Goal: Task Accomplishment & Management: Complete application form

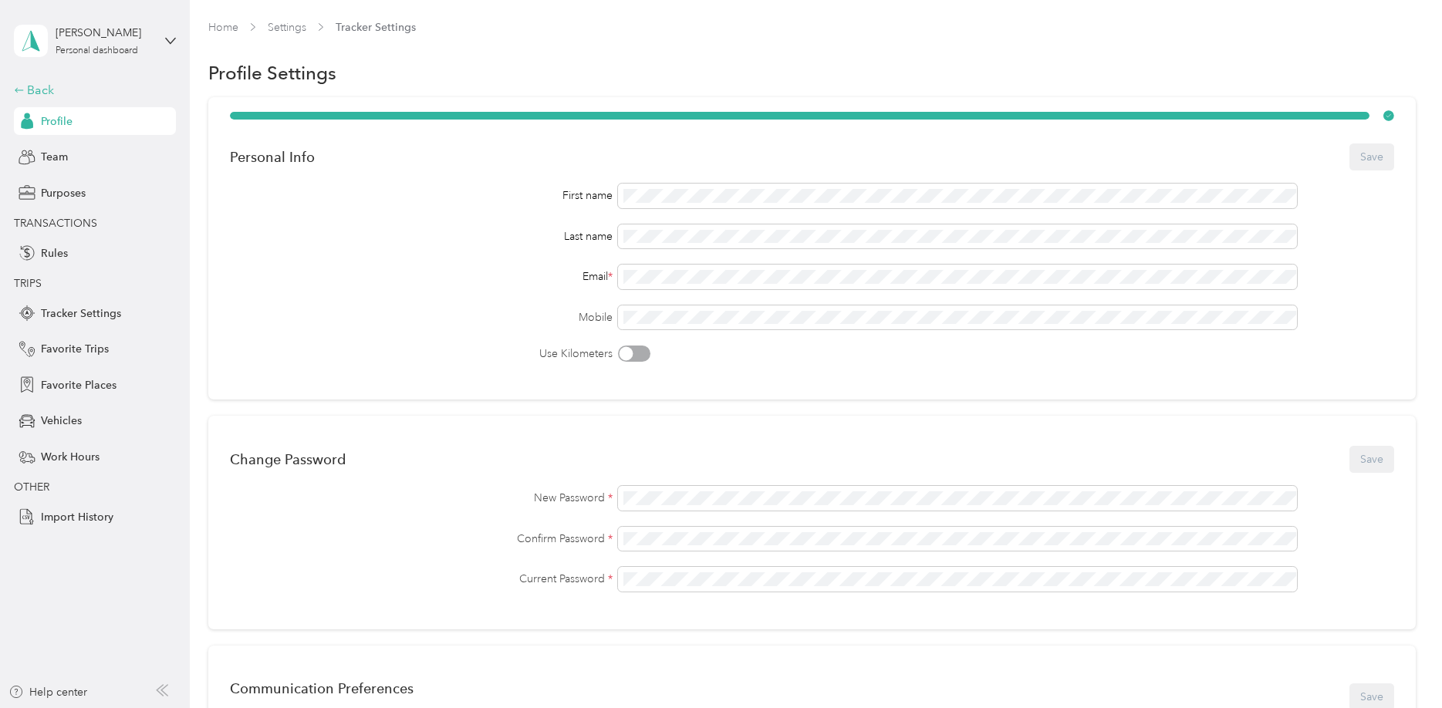
click at [56, 83] on div "Back" at bounding box center [91, 90] width 154 height 19
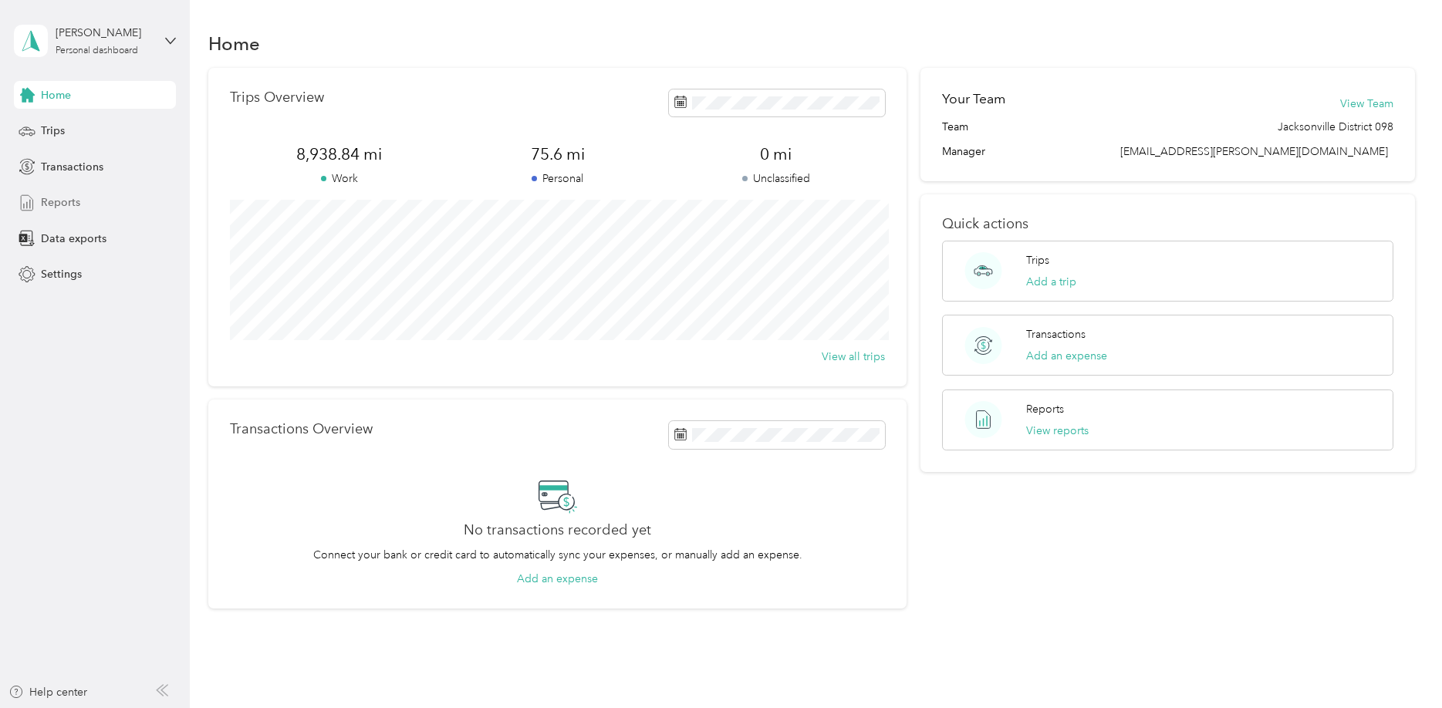
click at [118, 201] on div "Reports" at bounding box center [95, 203] width 162 height 28
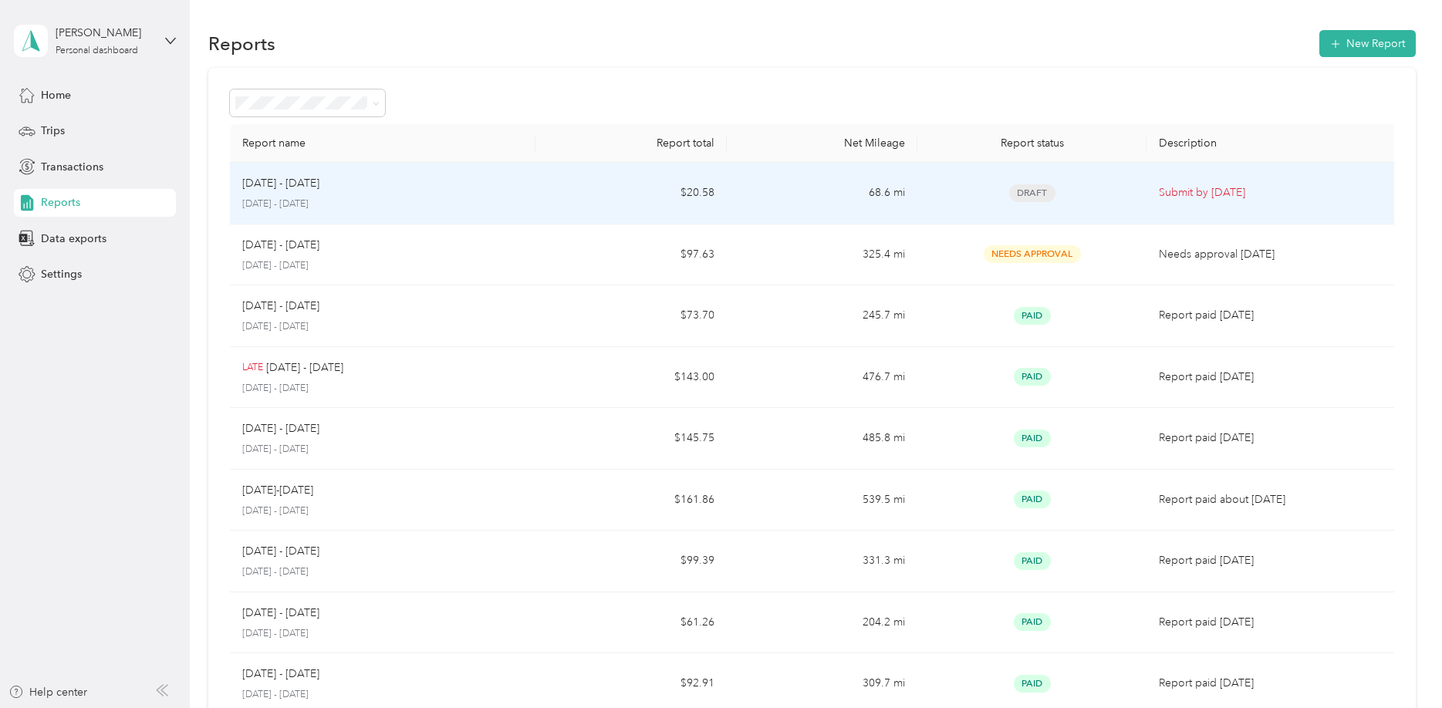
click at [389, 194] on div "Oct 1 - 15, 2025 October 1 - 15, 2025" at bounding box center [382, 193] width 281 height 36
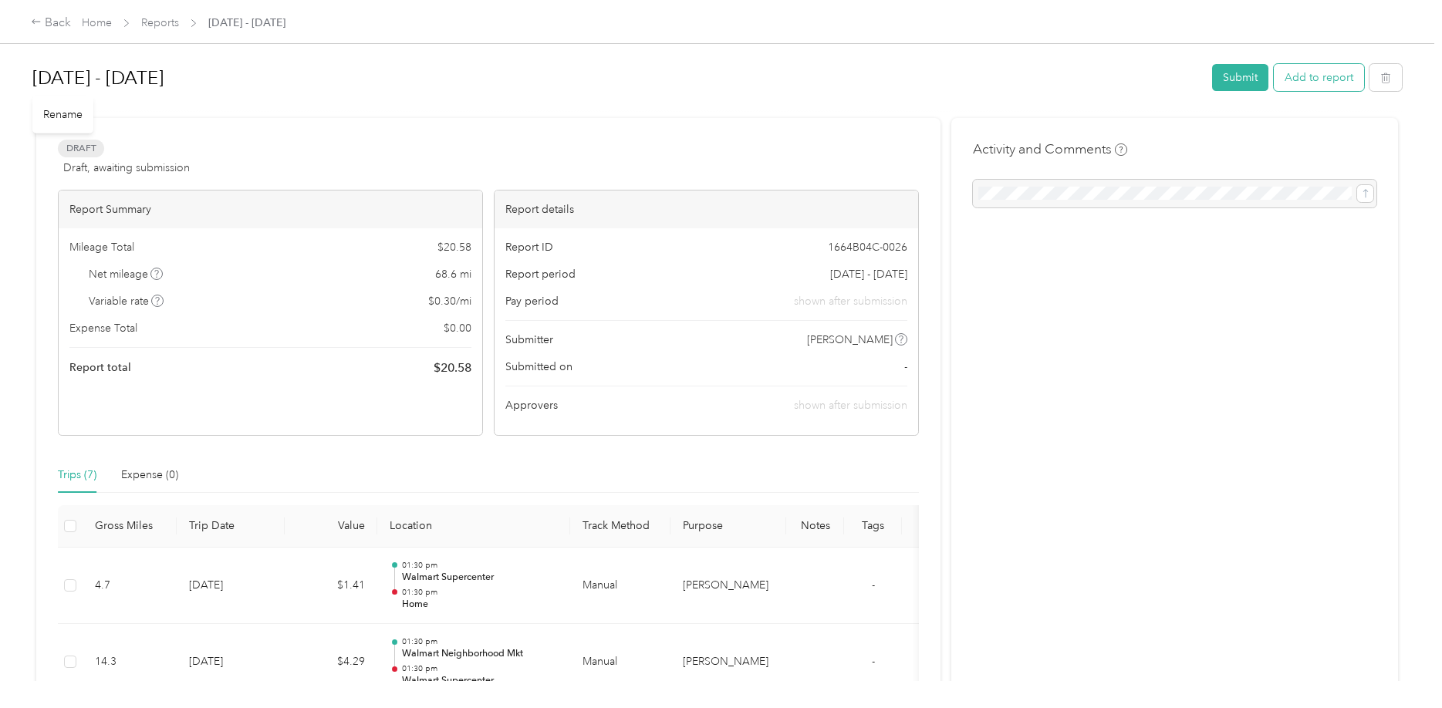
click at [1348, 90] on button "Add to report" at bounding box center [1319, 77] width 90 height 27
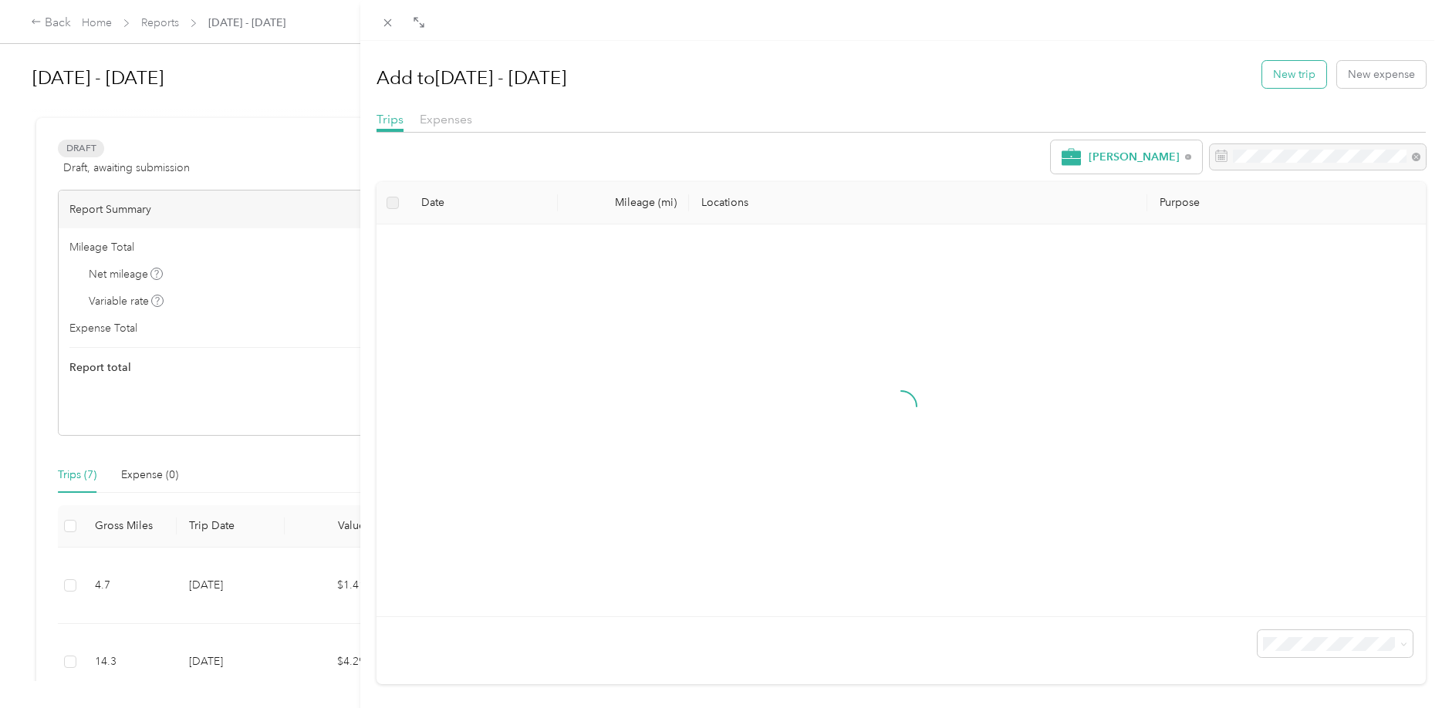
click at [1307, 74] on button "New trip" at bounding box center [1295, 74] width 64 height 27
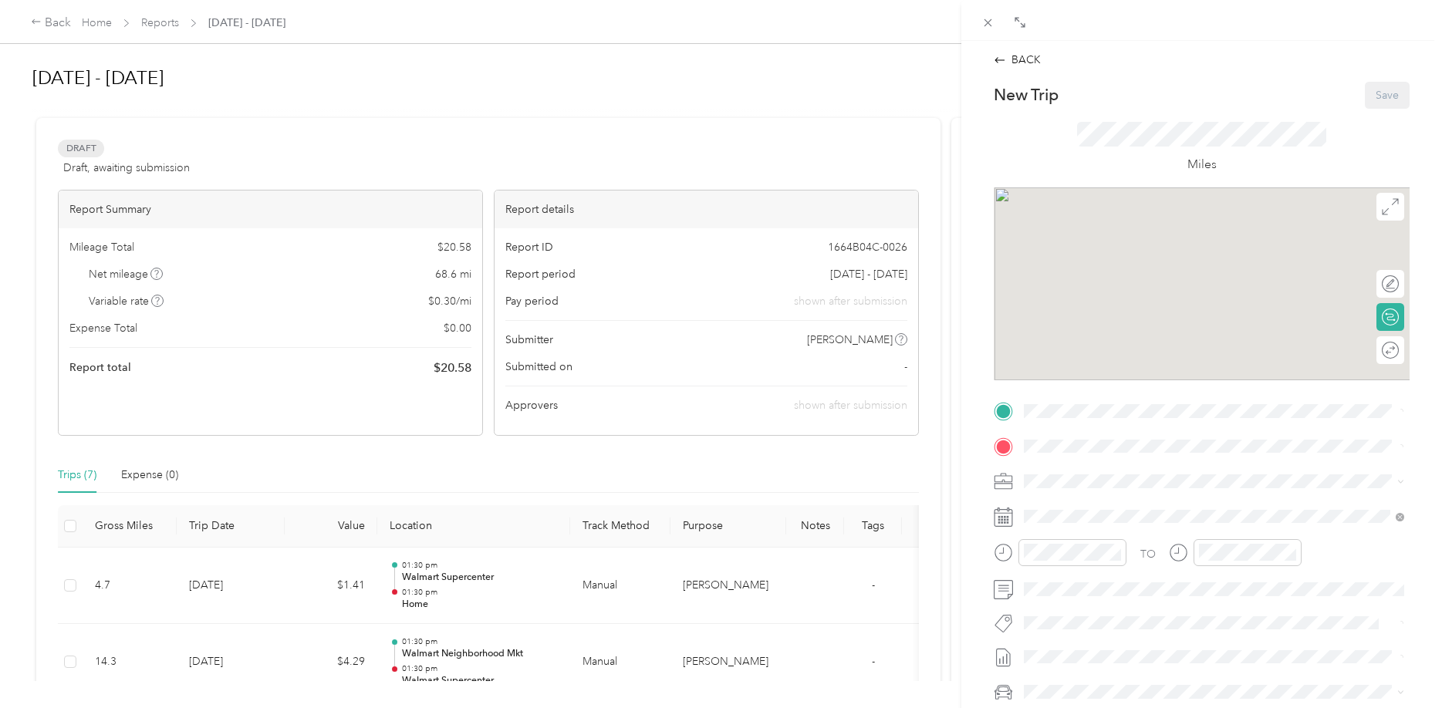
click at [1055, 424] on div "TO Add photo" at bounding box center [1202, 585] width 416 height 373
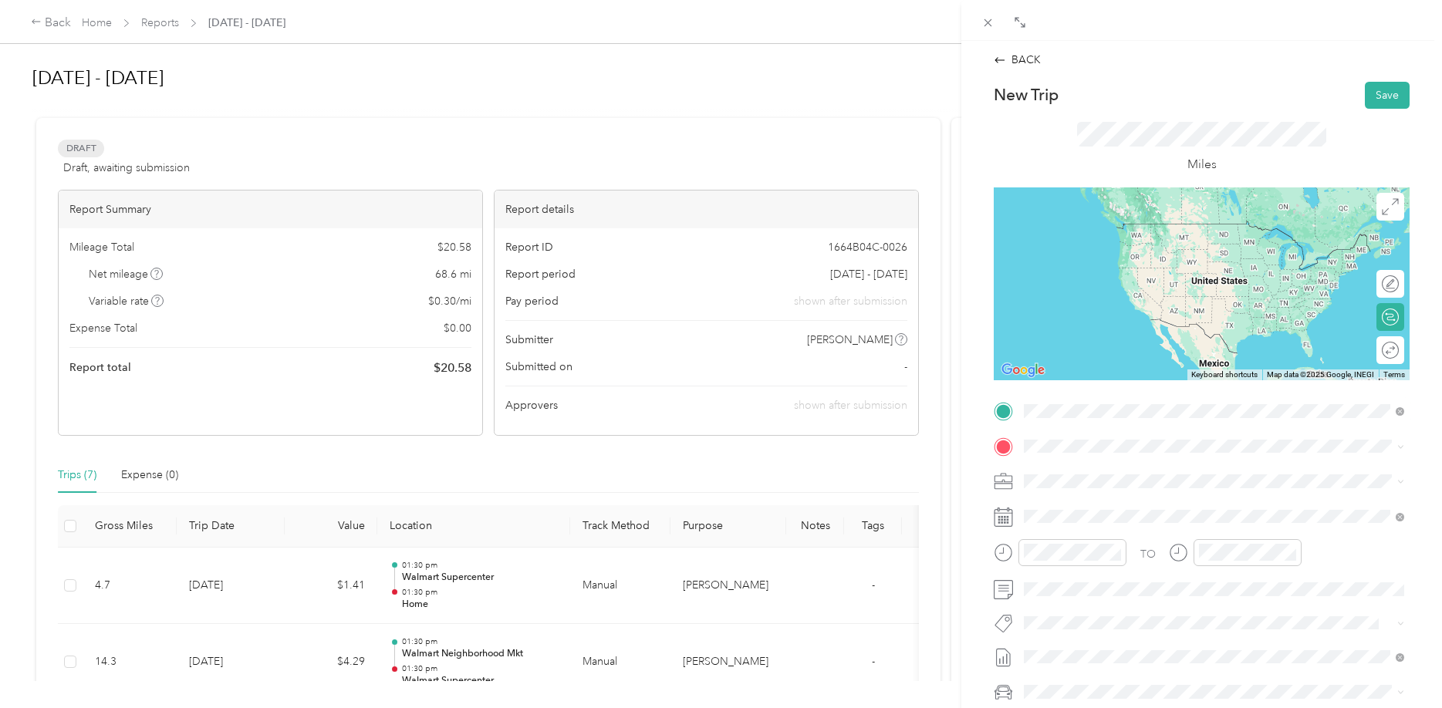
click at [1149, 483] on span "1820 Hoke Avenue, 35217, Tarrant, Alabama, United States" at bounding box center [1173, 489] width 240 height 13
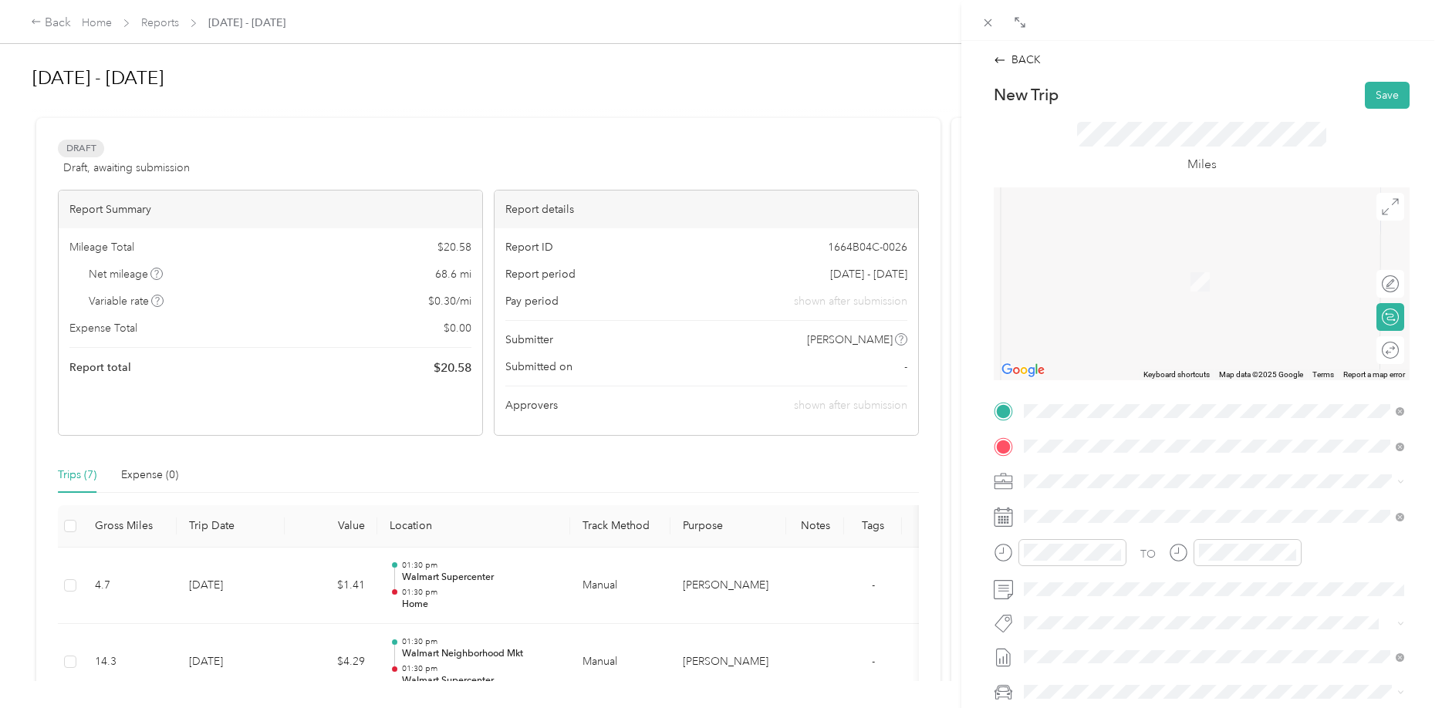
click at [1152, 529] on span "890 Odum Rd, 350714617, Gardendale, AL, USA" at bounding box center [1145, 530] width 184 height 13
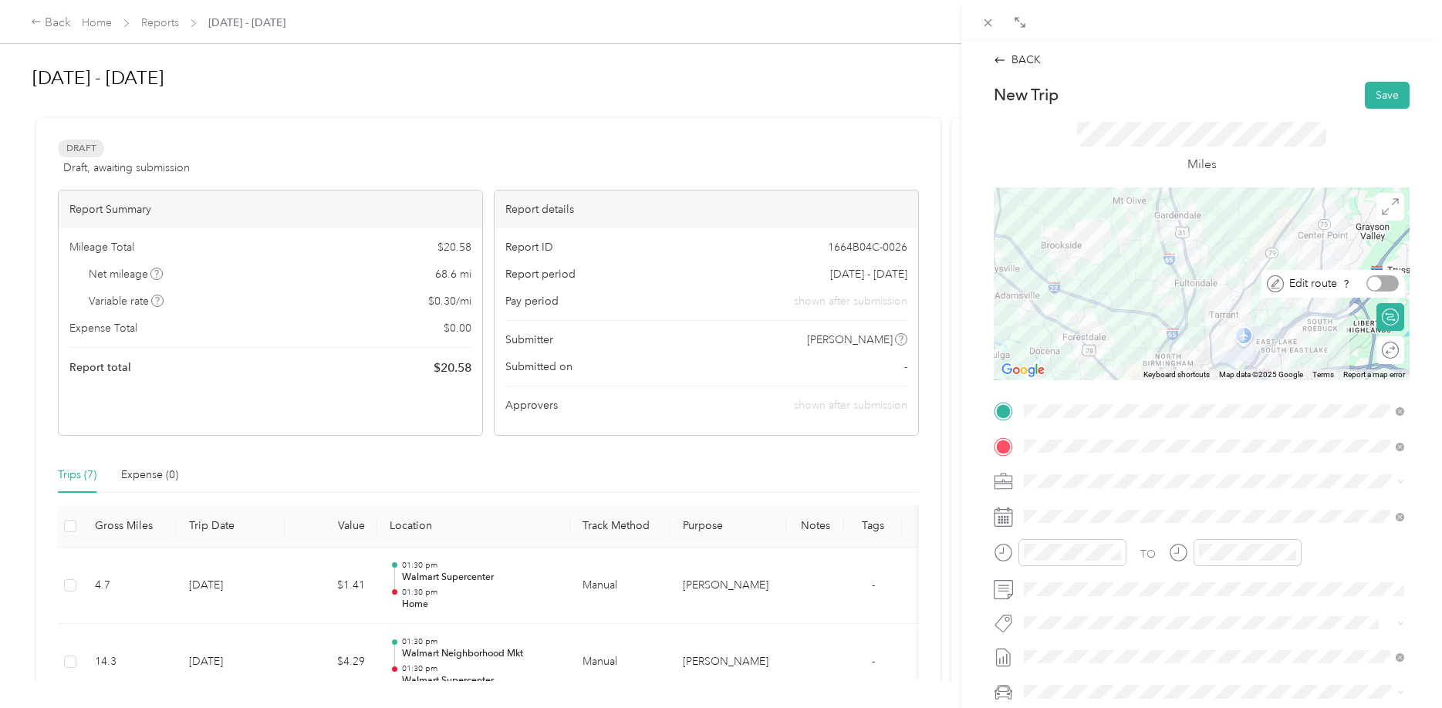
click at [1372, 283] on div at bounding box center [1375, 284] width 14 height 14
click at [1158, 353] on div at bounding box center [1202, 284] width 416 height 193
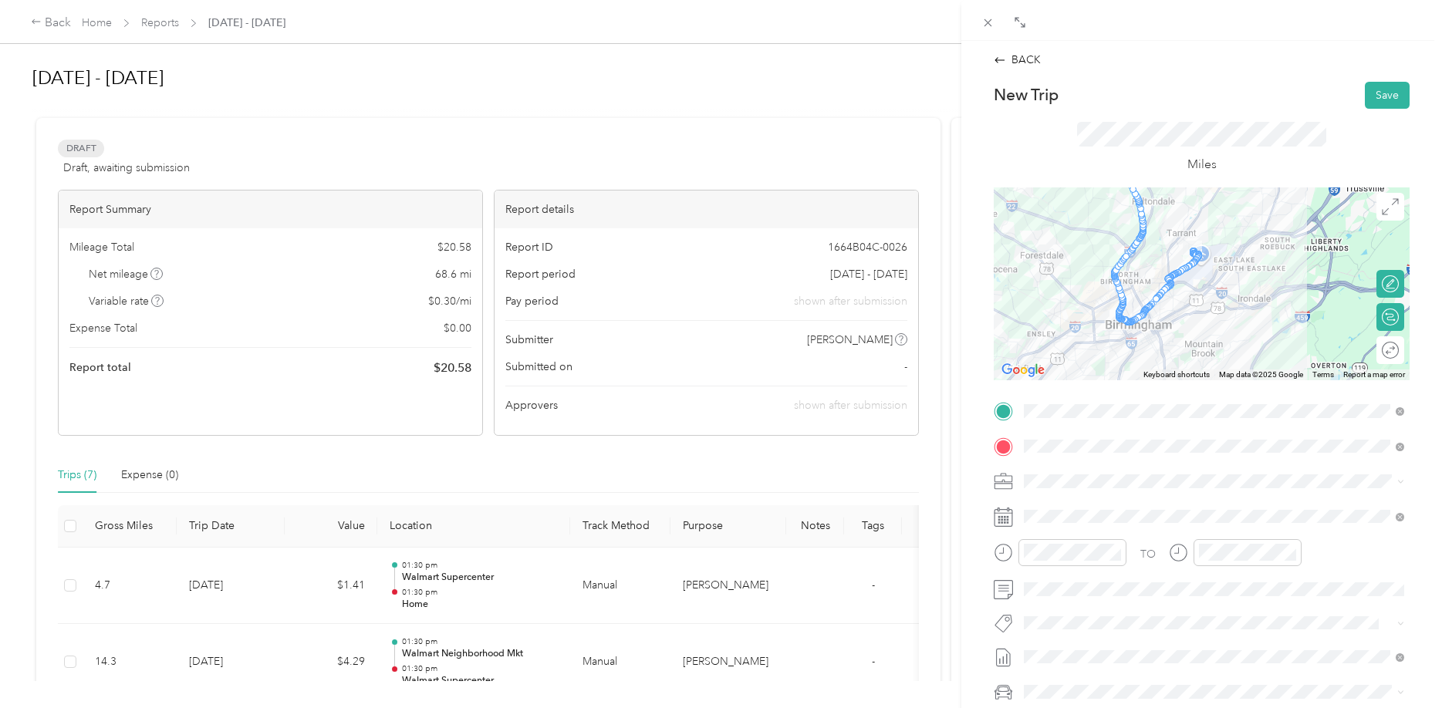
drag, startPoint x: 1175, startPoint y: 308, endPoint x: 1070, endPoint y: 187, distance: 159.8
click at [1070, 188] on div at bounding box center [1202, 284] width 416 height 193
drag, startPoint x: 1121, startPoint y: 298, endPoint x: 1091, endPoint y: 314, distance: 33.5
click at [1202, 284] on div at bounding box center [1410, 284] width 416 height 0
click at [1374, 99] on button "Save" at bounding box center [1387, 95] width 45 height 27
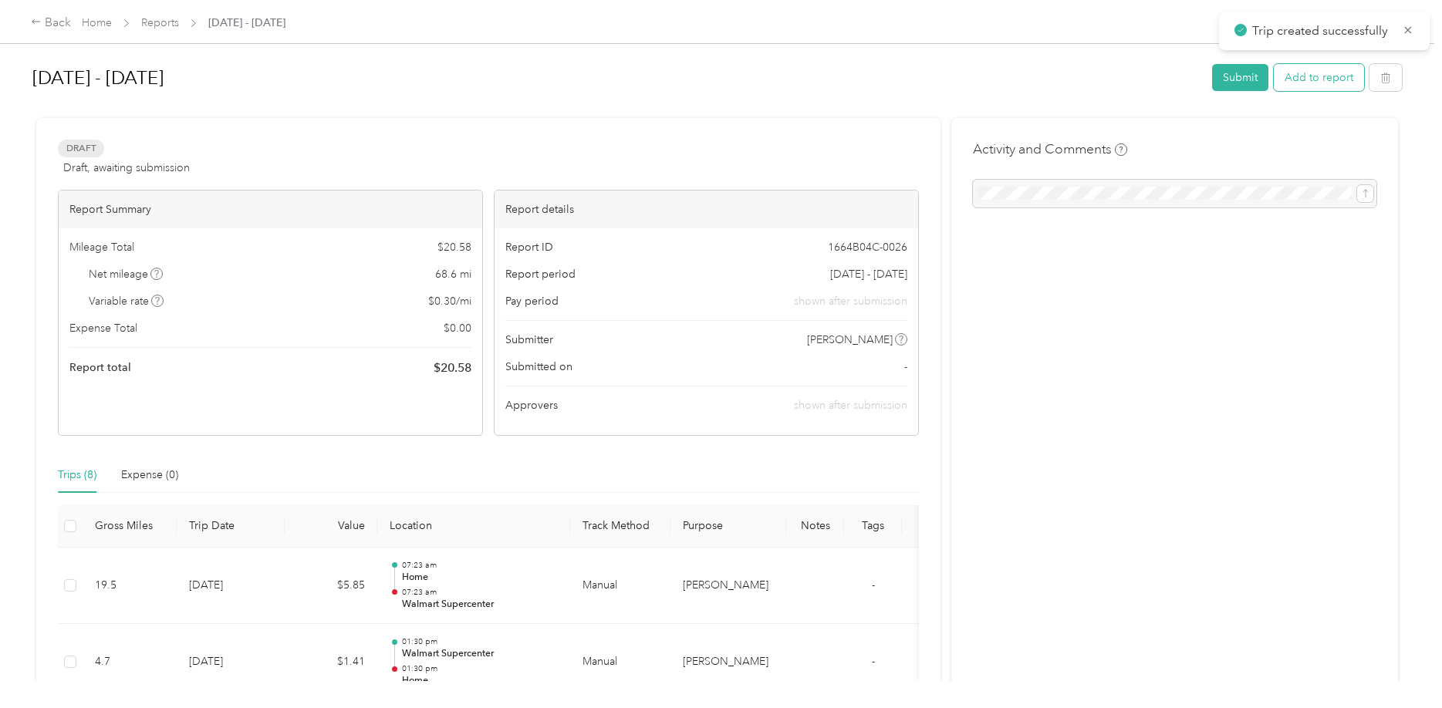
click at [1313, 76] on button "Add to report" at bounding box center [1319, 77] width 90 height 27
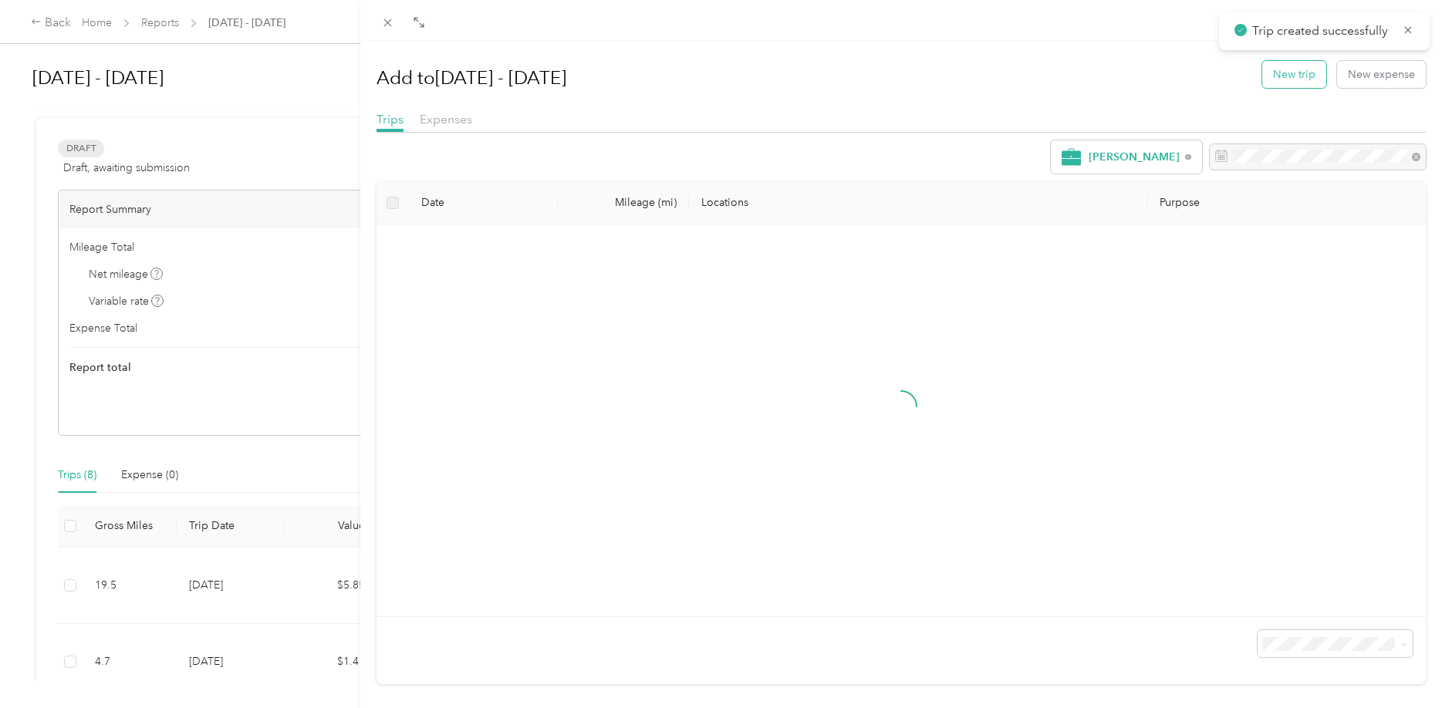
click at [1298, 73] on button "New trip" at bounding box center [1295, 74] width 64 height 27
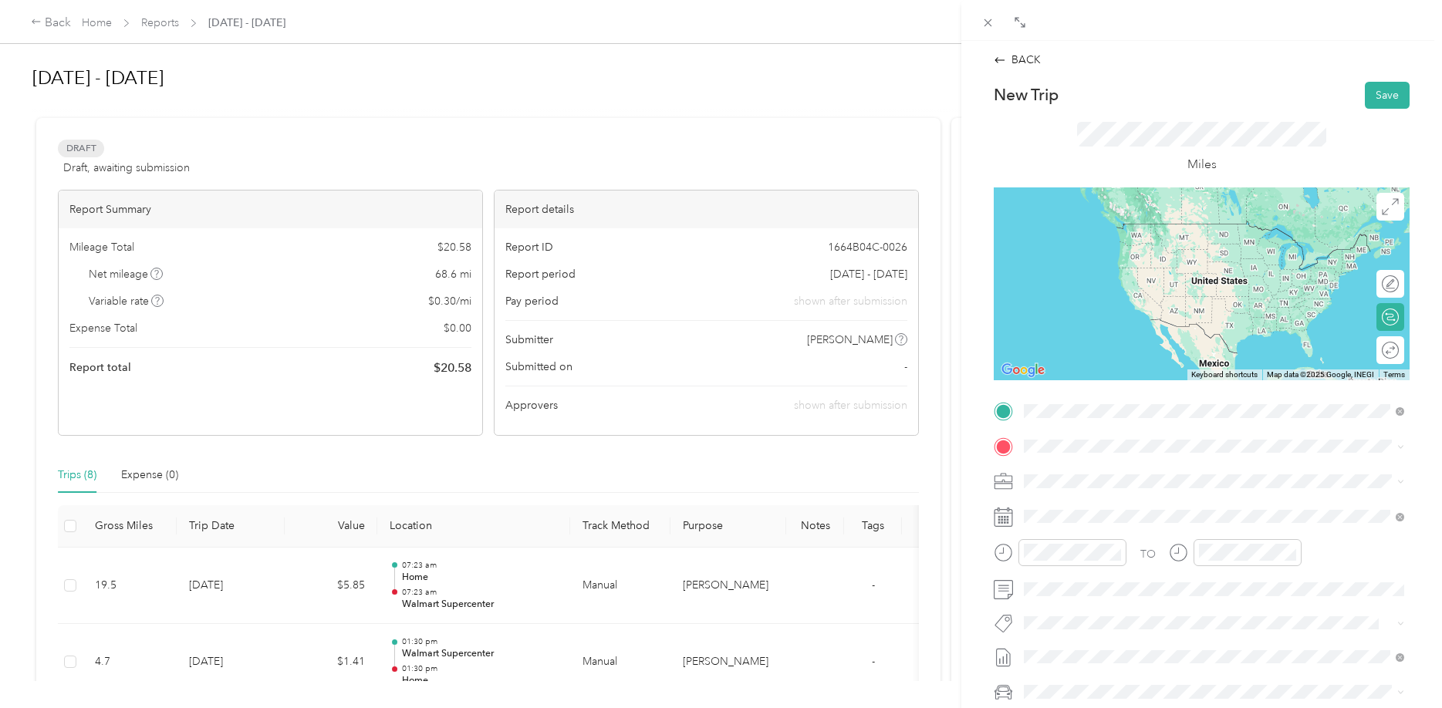
click at [1226, 484] on div "TEAM Walmart Supercenter 890 Odum Rd, 350714617, Gardendale, AL, USA" at bounding box center [1145, 484] width 184 height 38
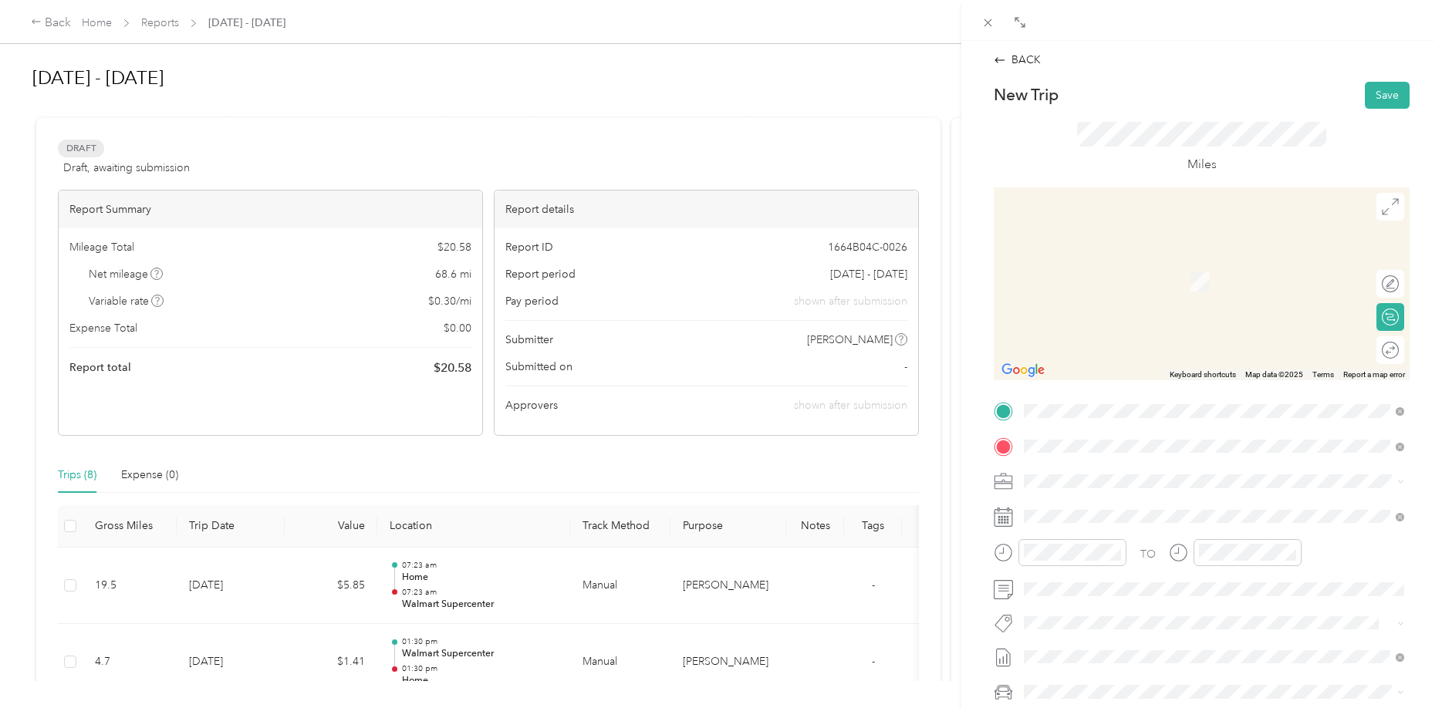
click at [1134, 523] on div "TEAM Walmart Supercenter 9248 Parkway E, 352061509, Birmingham, AL, USA" at bounding box center [1133, 520] width 160 height 38
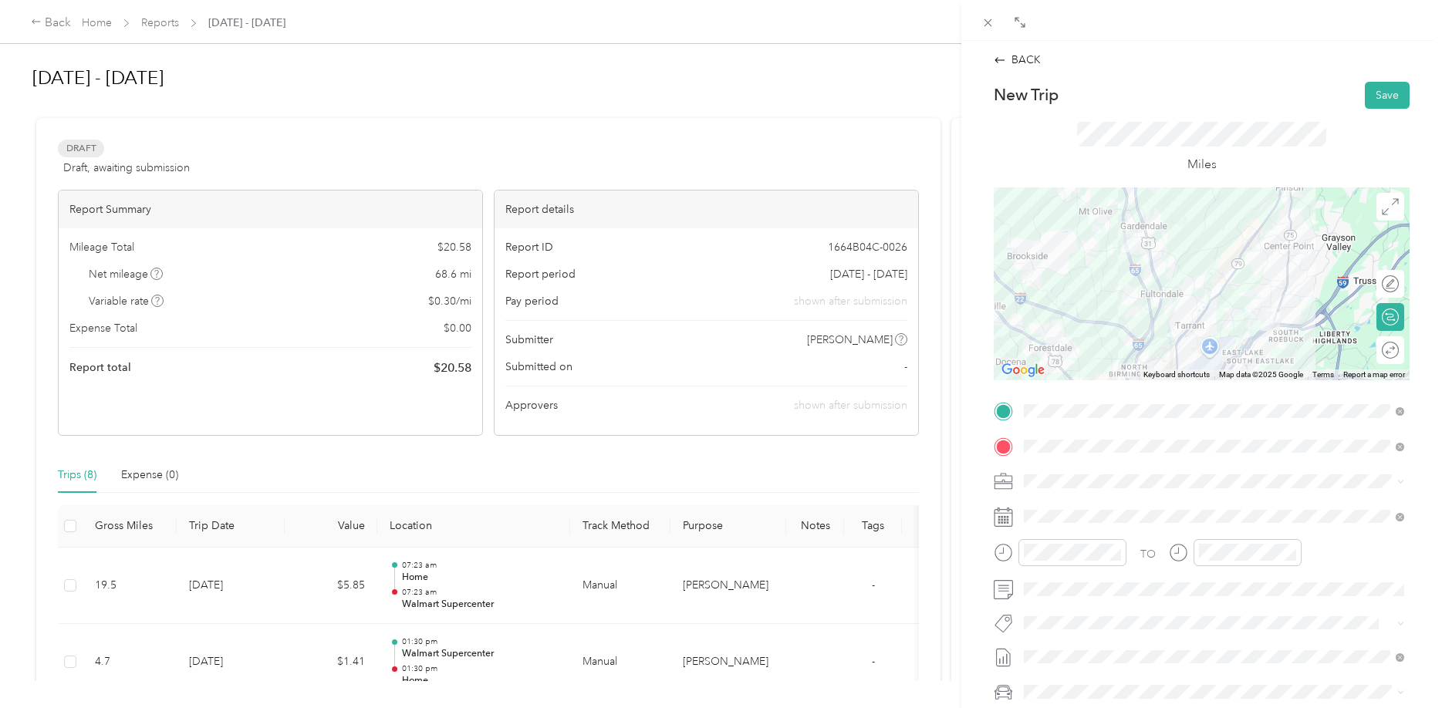
click at [1132, 347] on div at bounding box center [1202, 284] width 416 height 193
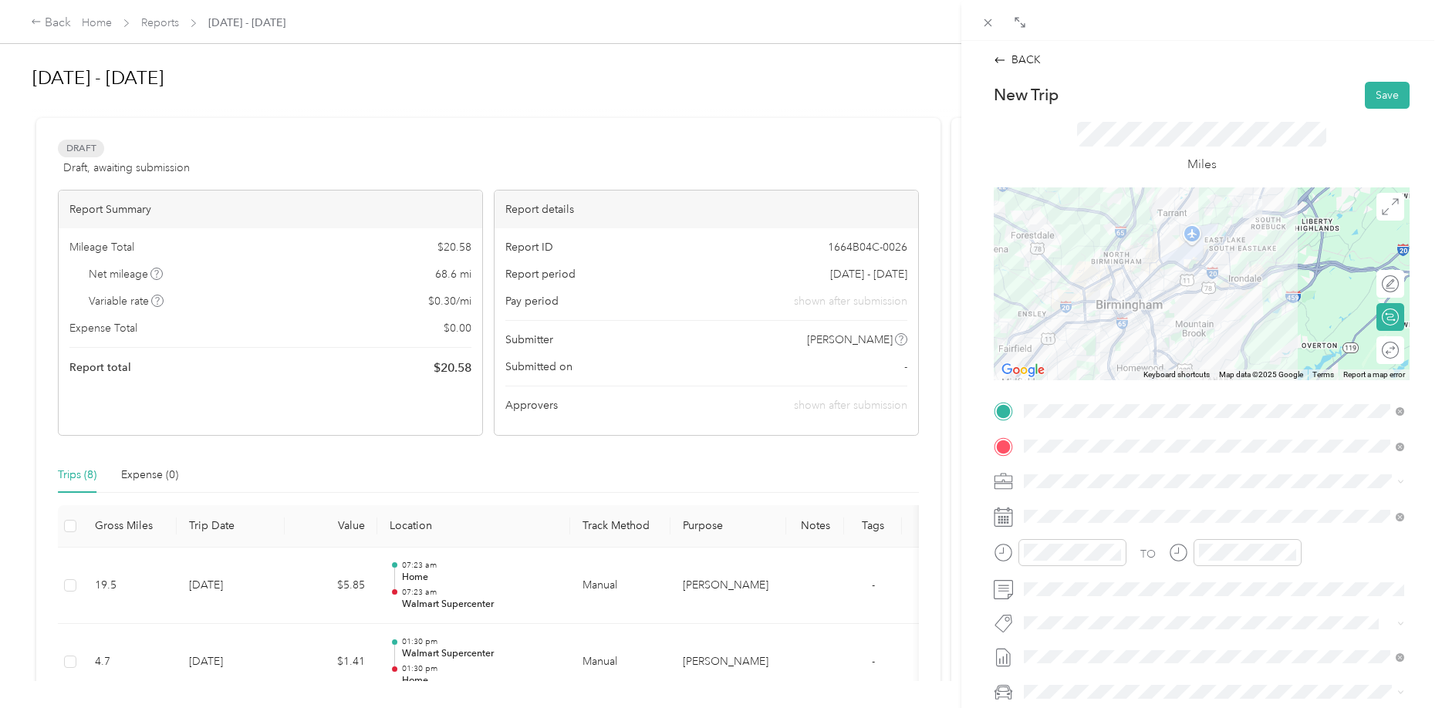
drag, startPoint x: 1247, startPoint y: 271, endPoint x: 1232, endPoint y: 157, distance: 115.2
click at [1232, 188] on div at bounding box center [1202, 284] width 416 height 193
click at [1182, 265] on div at bounding box center [1202, 284] width 416 height 193
click at [1173, 261] on div at bounding box center [1202, 284] width 416 height 193
click at [1172, 261] on div at bounding box center [1202, 284] width 416 height 193
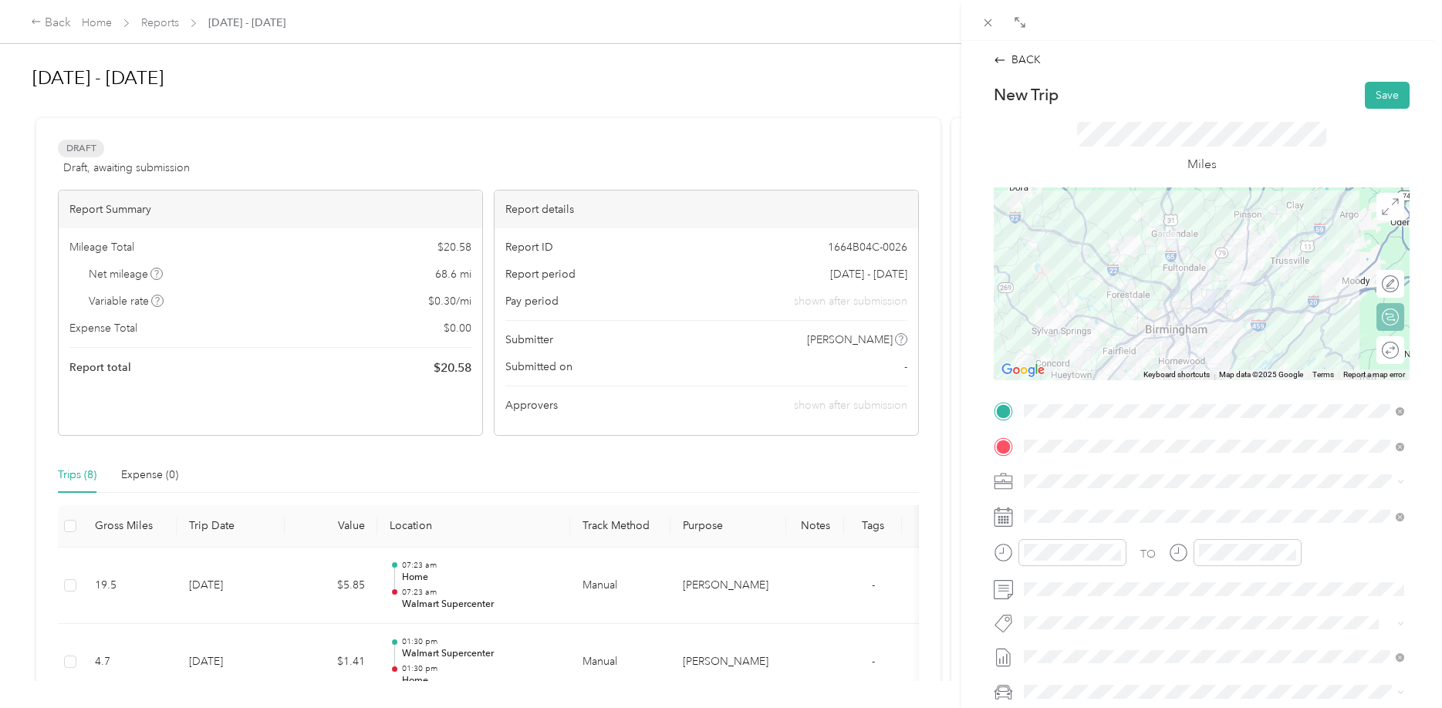
click at [1386, 286] on div "Edit route" at bounding box center [1391, 284] width 28 height 28
click at [1369, 282] on div "Edit route" at bounding box center [1341, 284] width 115 height 16
click at [1371, 282] on div at bounding box center [1375, 284] width 14 height 14
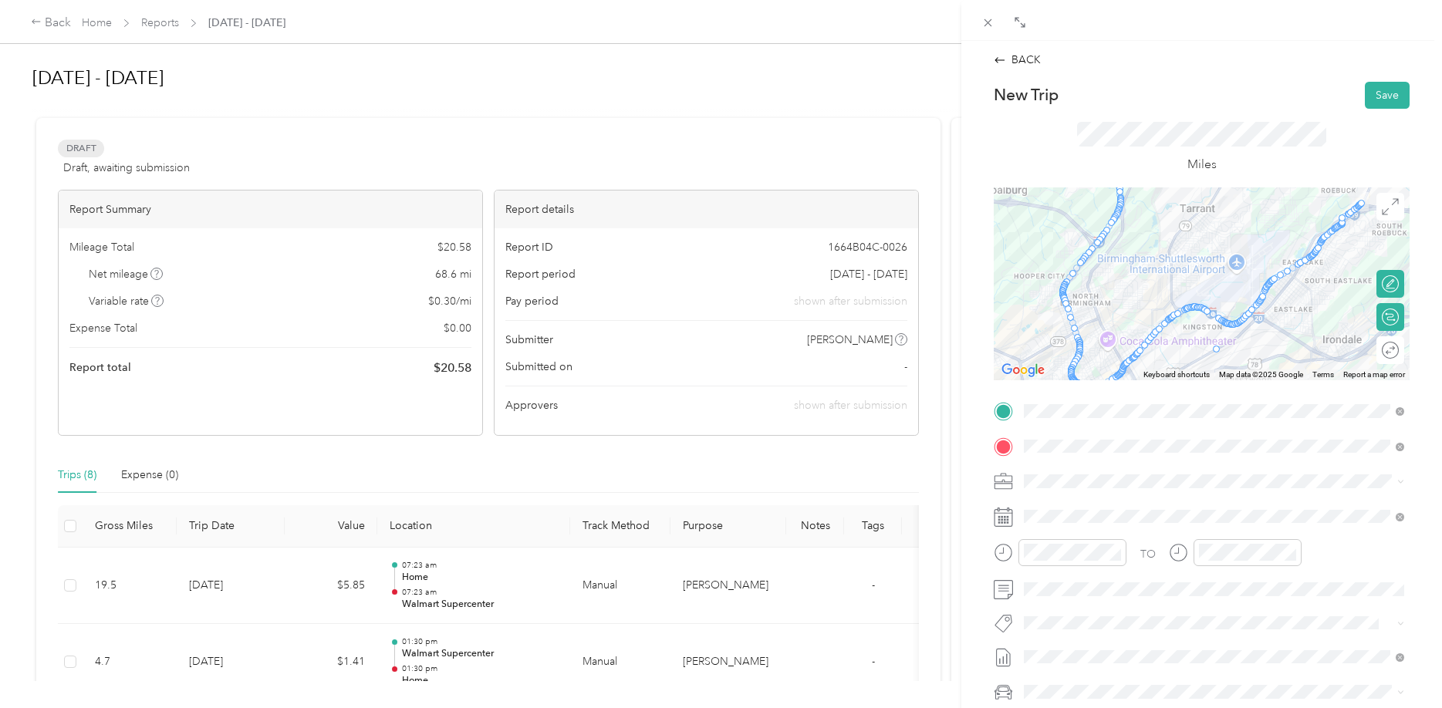
drag, startPoint x: 1186, startPoint y: 307, endPoint x: 1214, endPoint y: 350, distance: 51.4
click at [1214, 284] on div at bounding box center [1410, 284] width 416 height 0
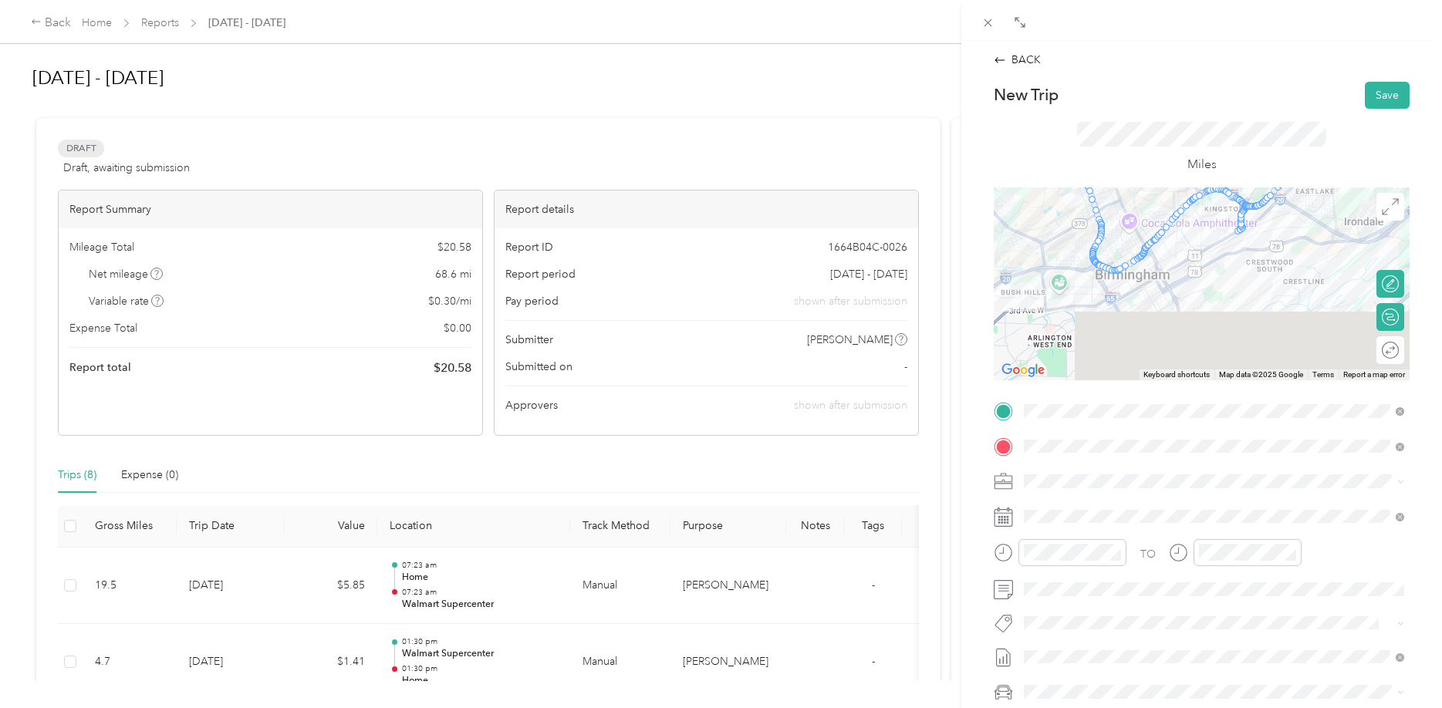
drag, startPoint x: 1270, startPoint y: 350, endPoint x: 1295, endPoint y: 220, distance: 132.9
click at [1295, 220] on div at bounding box center [1202, 284] width 416 height 193
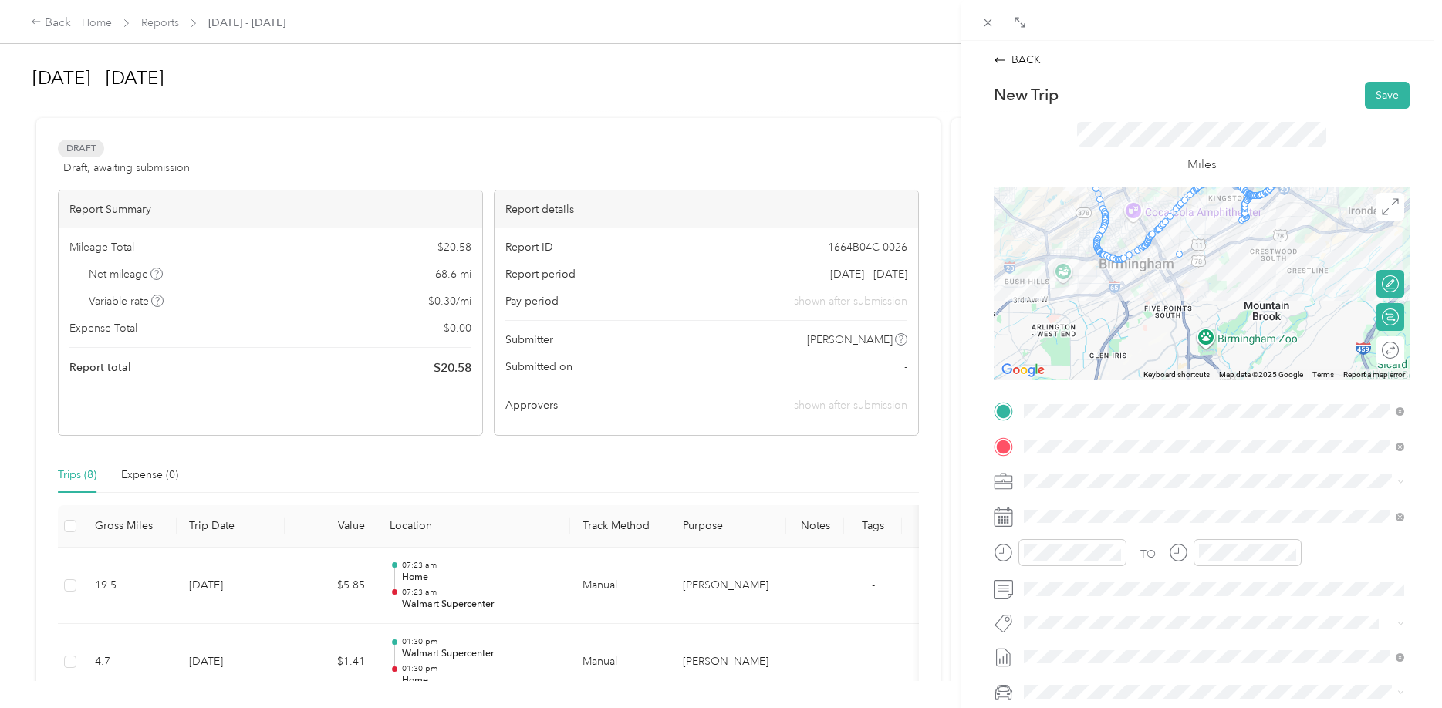
drag, startPoint x: 1152, startPoint y: 230, endPoint x: 1181, endPoint y: 255, distance: 38.3
click at [1202, 284] on div at bounding box center [1410, 284] width 416 height 0
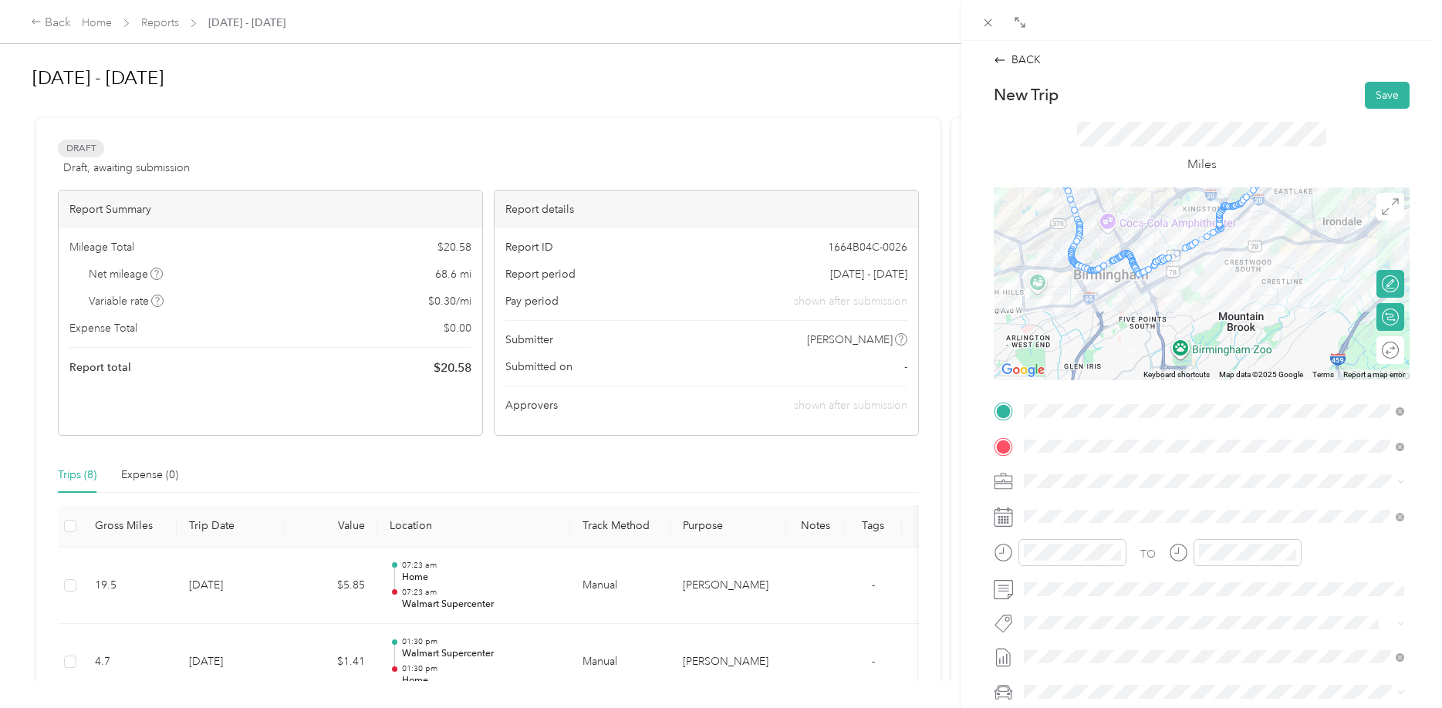
drag, startPoint x: 1215, startPoint y: 306, endPoint x: 1191, endPoint y: 316, distance: 25.9
click at [1191, 316] on div at bounding box center [1202, 284] width 416 height 193
drag, startPoint x: 1098, startPoint y: 269, endPoint x: 1091, endPoint y: 300, distance: 32.4
click at [1202, 284] on div at bounding box center [1410, 284] width 416 height 0
drag, startPoint x: 1210, startPoint y: 238, endPoint x: 1237, endPoint y: 254, distance: 31.1
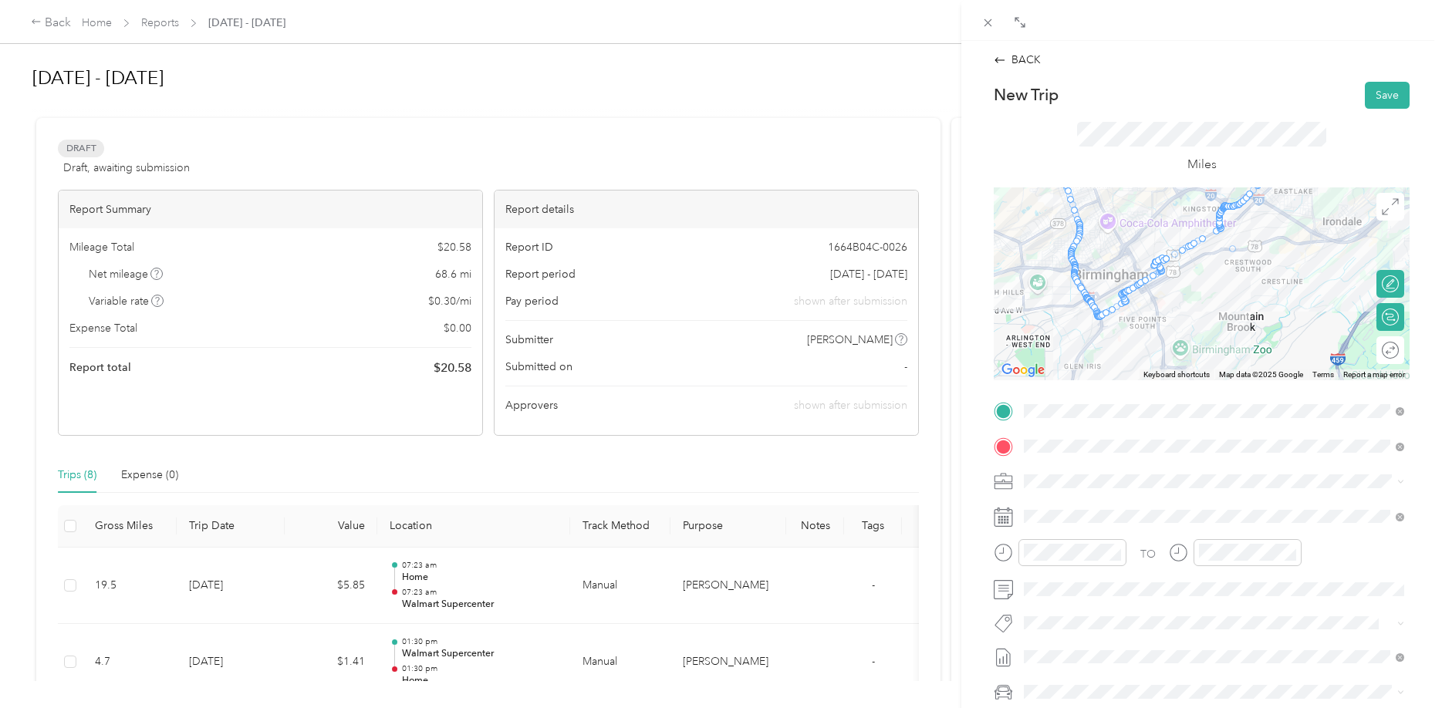
click at [1237, 284] on div at bounding box center [1410, 284] width 416 height 0
click at [1383, 89] on button "Save" at bounding box center [1387, 95] width 45 height 27
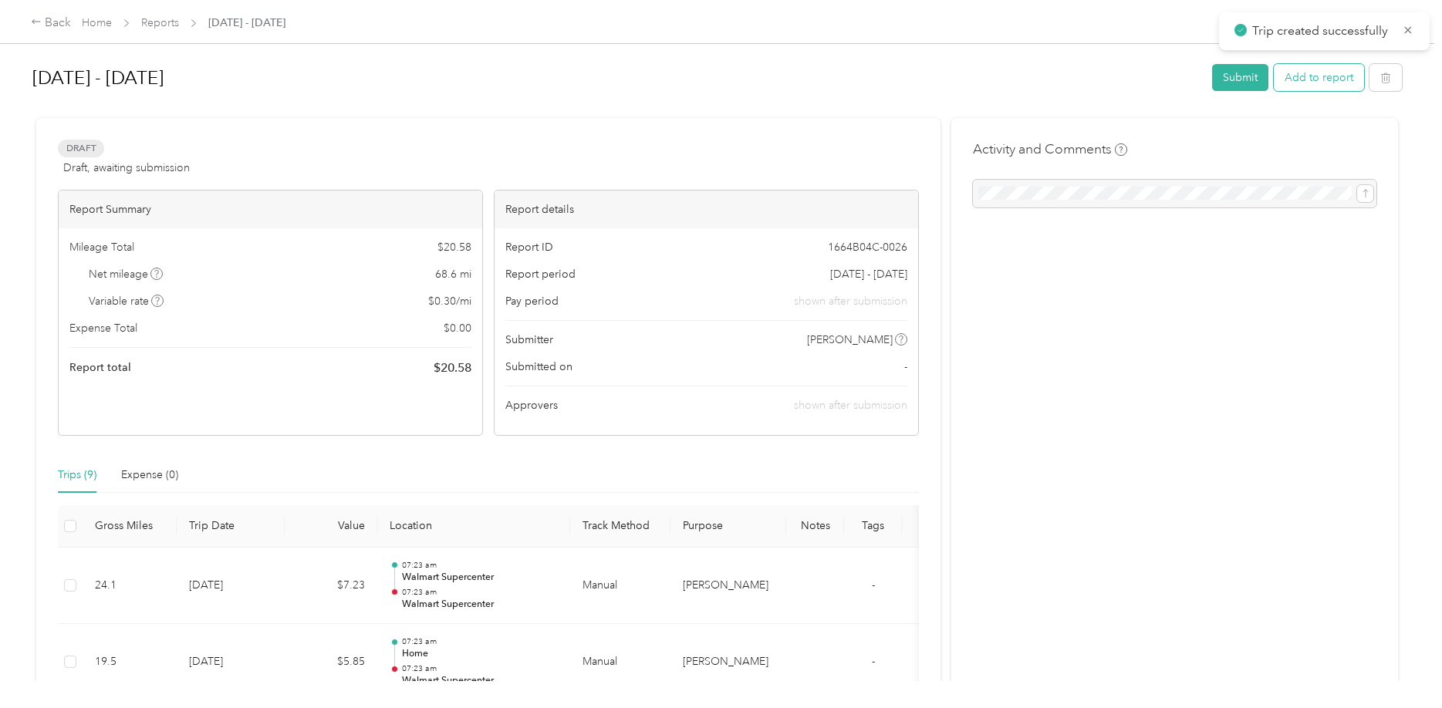
click at [1341, 80] on button "Add to report" at bounding box center [1319, 77] width 90 height 27
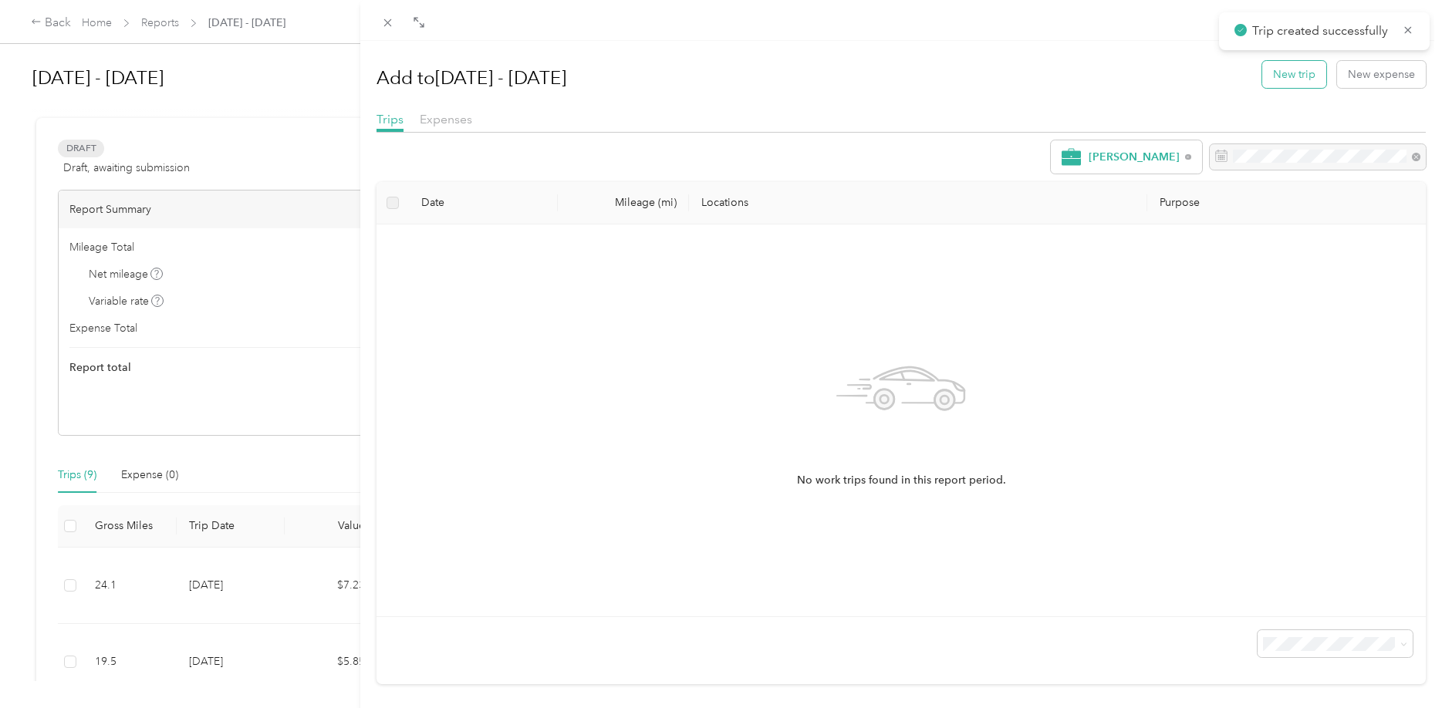
click at [1294, 77] on button "New trip" at bounding box center [1295, 74] width 64 height 27
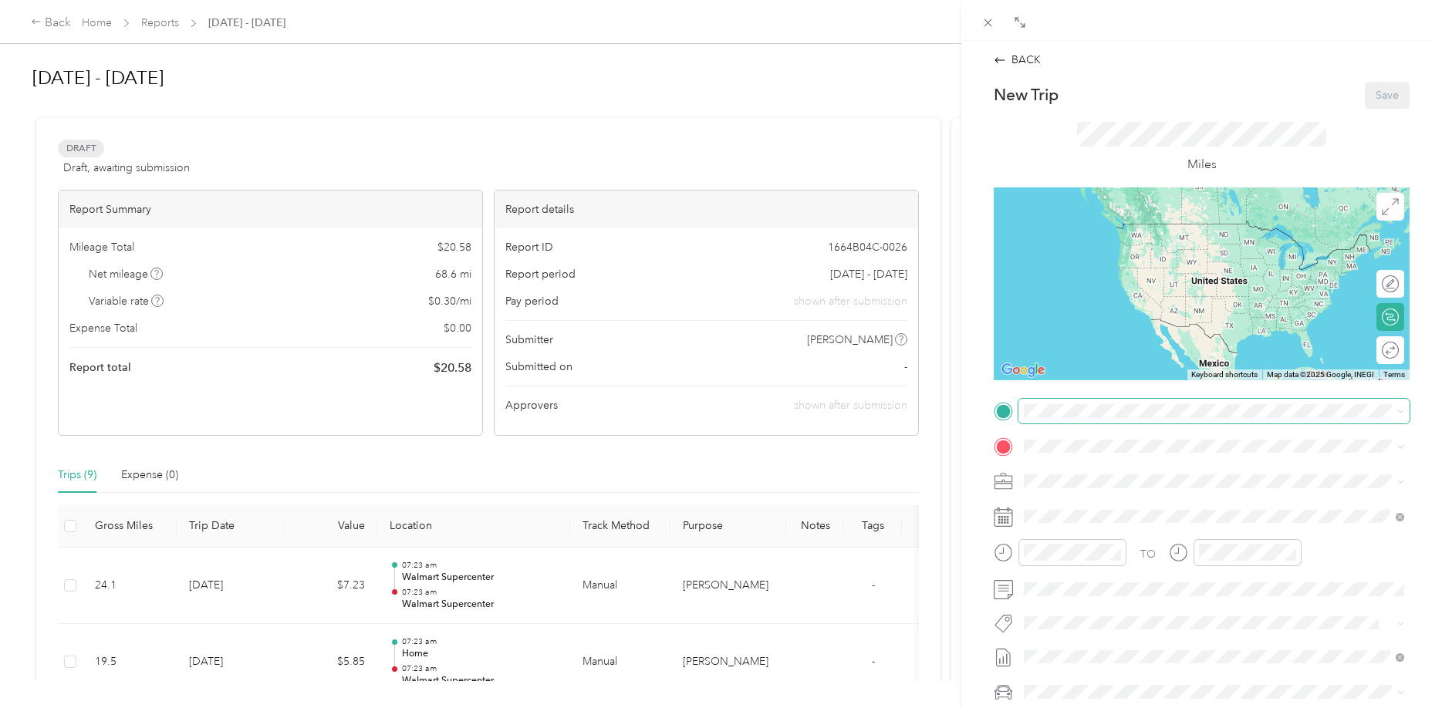
click at [1068, 418] on span at bounding box center [1214, 411] width 391 height 25
click at [1107, 473] on strong "Walmart Supercenter" at bounding box center [1160, 475] width 107 height 14
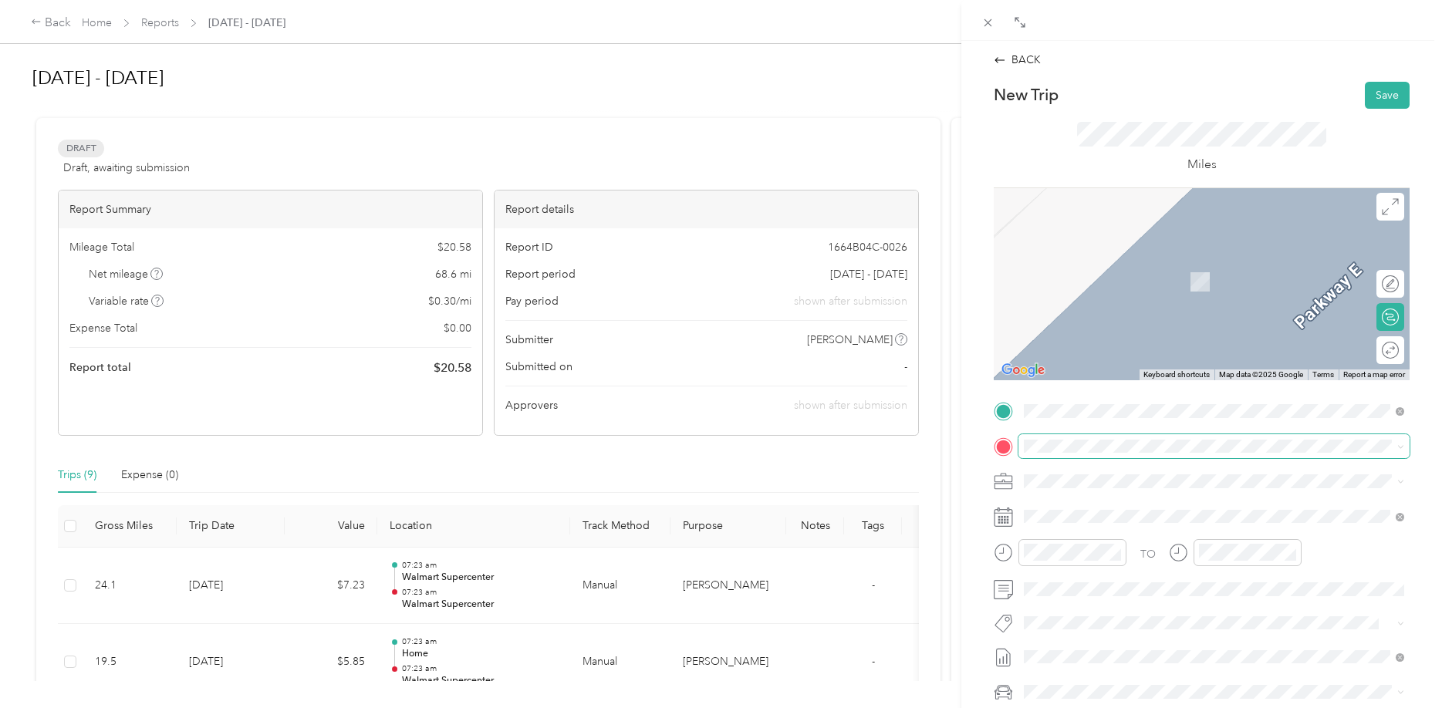
click at [1062, 455] on span at bounding box center [1214, 446] width 391 height 25
click at [1209, 541] on li "From search results" at bounding box center [1214, 554] width 391 height 27
click at [1164, 438] on span at bounding box center [1214, 446] width 391 height 25
click at [1210, 510] on div "Home" at bounding box center [1173, 508] width 240 height 14
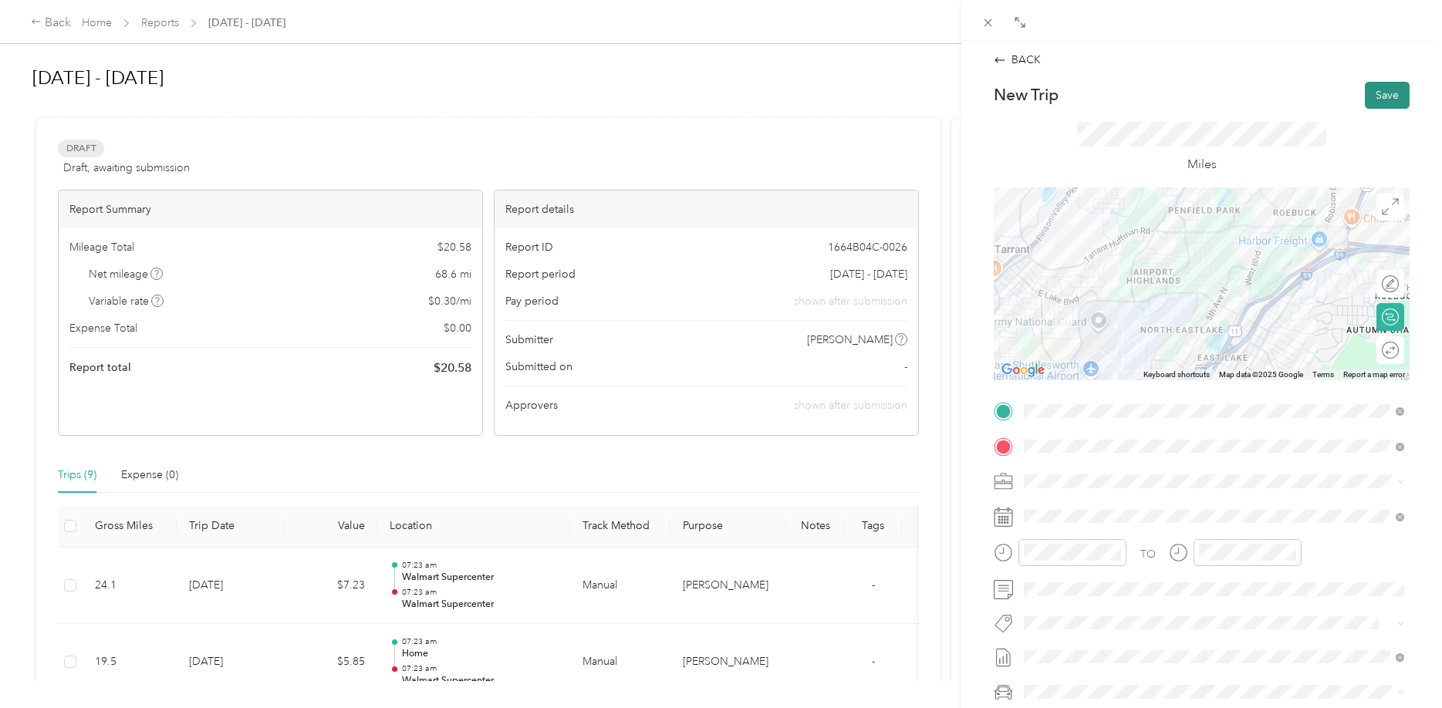
click at [1384, 93] on button "Save" at bounding box center [1387, 95] width 45 height 27
